Goal: Information Seeking & Learning: Find specific fact

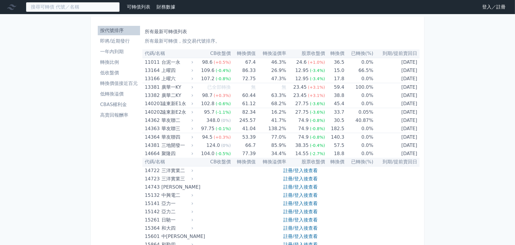
click at [66, 8] on input at bounding box center [73, 7] width 94 height 10
paste input "75562"
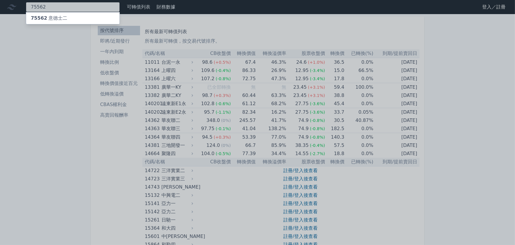
type input "75562"
click at [41, 16] on span "75562" at bounding box center [39, 18] width 16 height 6
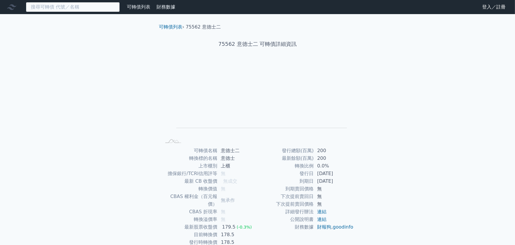
click at [72, 7] on input at bounding box center [73, 7] width 94 height 10
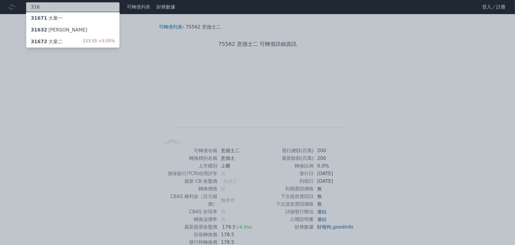
type input "316"
click at [67, 40] on div "31672 大量二 123.55 +3.05%" at bounding box center [72, 42] width 93 height 12
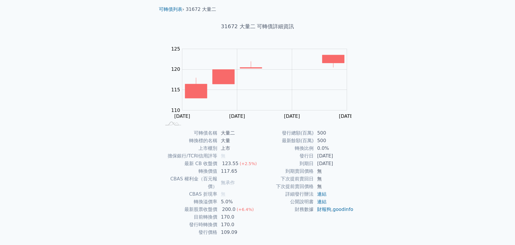
scroll to position [27, 0]
